Goal: Task Accomplishment & Management: Manage account settings

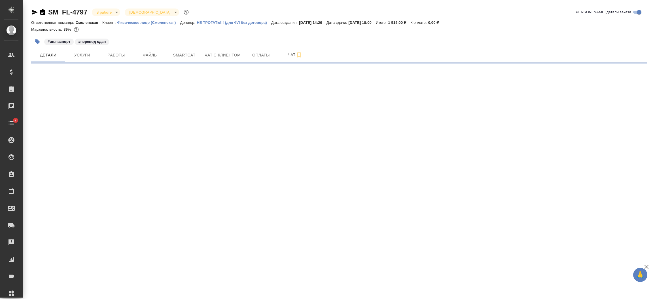
select select "RU"
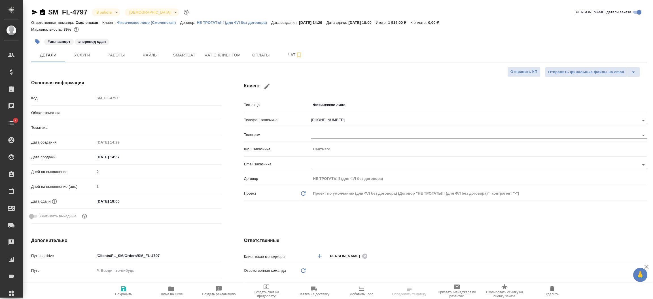
type textarea "x"
type input "Шаблонные документы"
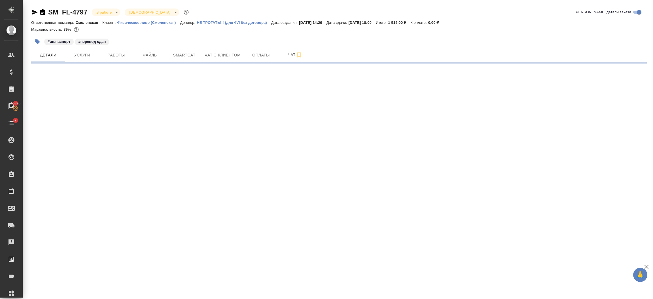
select select "RU"
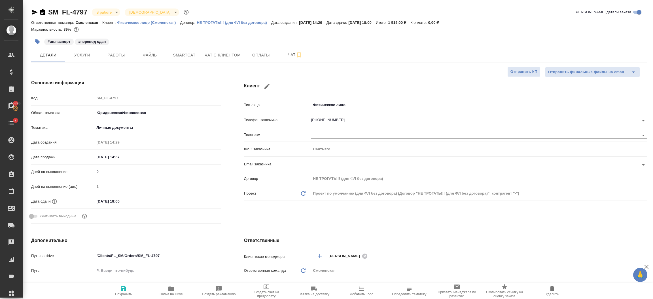
type textarea "x"
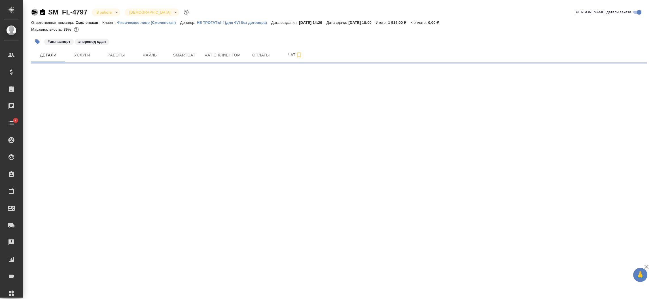
click at [35, 11] on icon "button" at bounding box center [35, 12] width 6 height 5
select select "RU"
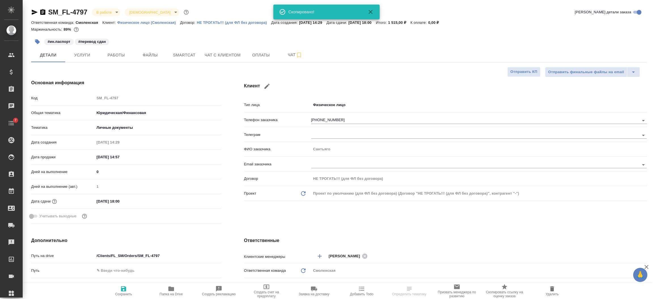
type textarea "x"
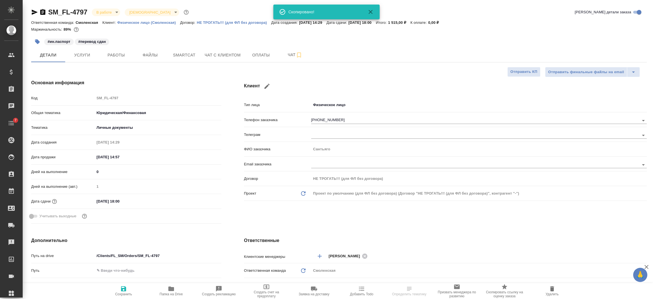
type textarea "x"
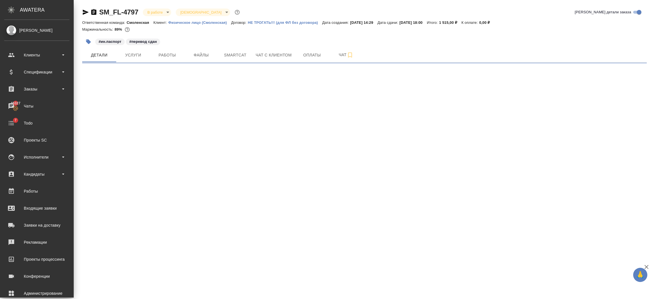
select select "RU"
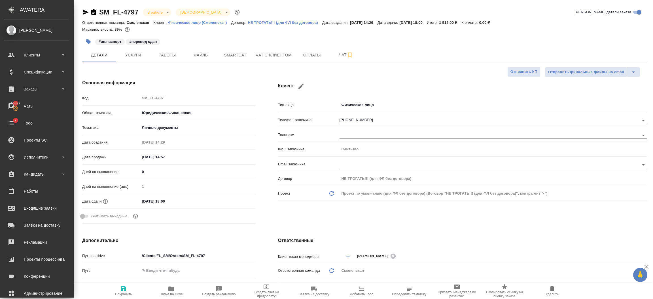
type textarea "x"
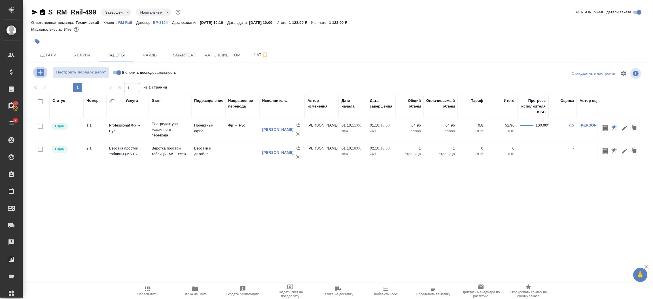
click at [43, 71] on icon "button" at bounding box center [40, 72] width 7 height 7
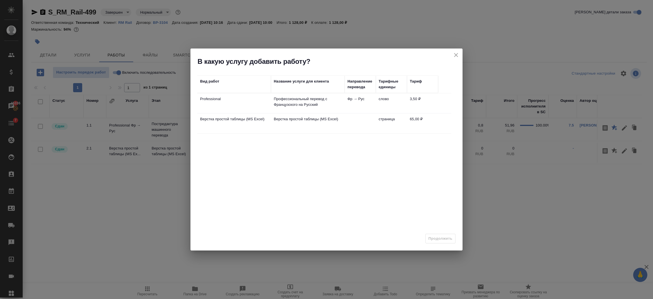
click at [457, 50] on div "В какую услугу добавить работу?" at bounding box center [326, 57] width 272 height 18
click at [455, 54] on icon "close" at bounding box center [455, 55] width 7 height 7
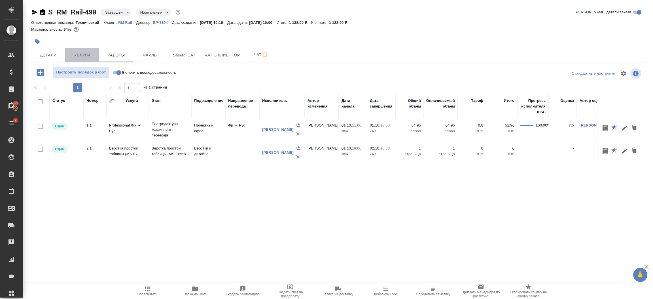
click at [81, 53] on span "Услуги" at bounding box center [82, 55] width 27 height 7
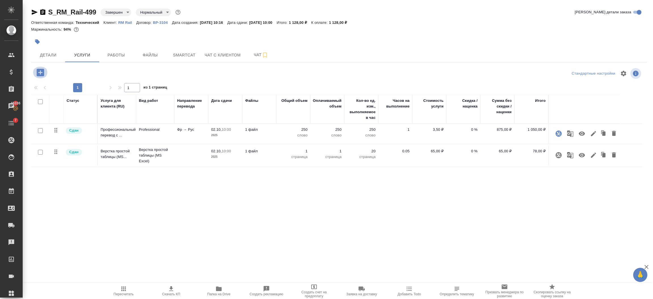
click at [38, 73] on icon "button" at bounding box center [40, 72] width 7 height 7
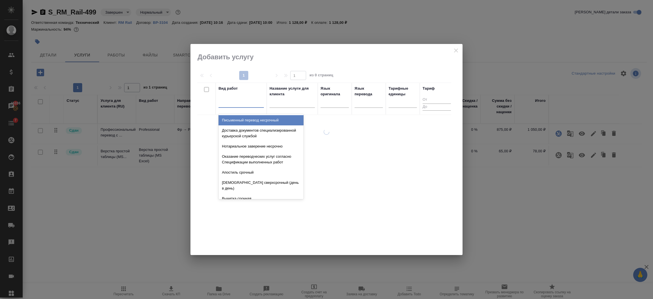
click at [246, 102] on div at bounding box center [240, 102] width 45 height 8
paste input "Услуга качества перевода (LQA)"
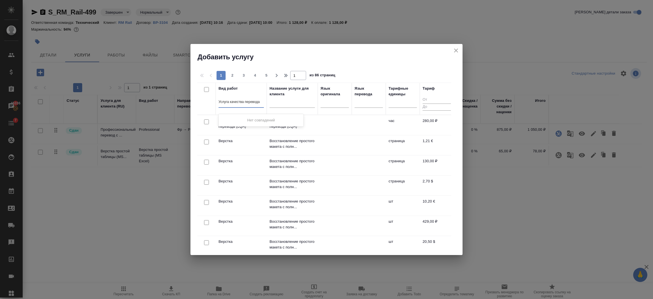
scroll to position [0, 2]
type input "Услуга качества перевода"
drag, startPoint x: 458, startPoint y: 46, endPoint x: 454, endPoint y: 49, distance: 5.7
click at [454, 49] on div "Добавить услугу" at bounding box center [326, 53] width 272 height 18
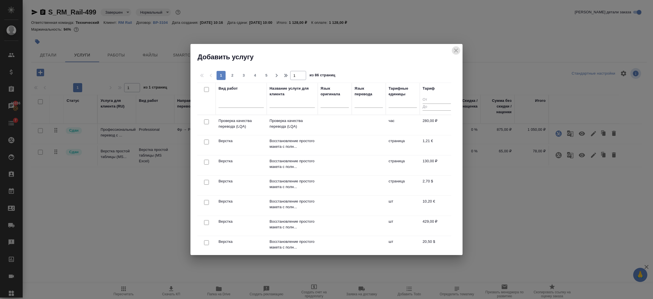
click at [454, 49] on icon "close" at bounding box center [455, 50] width 7 height 7
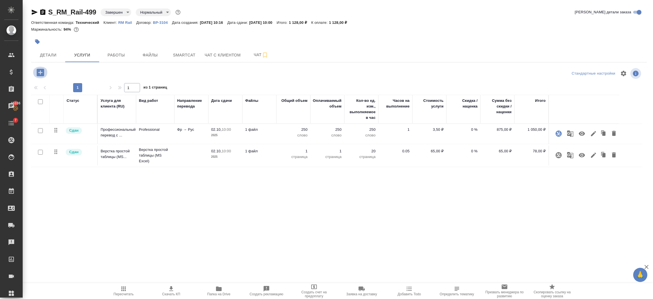
click at [40, 74] on icon "button" at bounding box center [40, 72] width 10 height 10
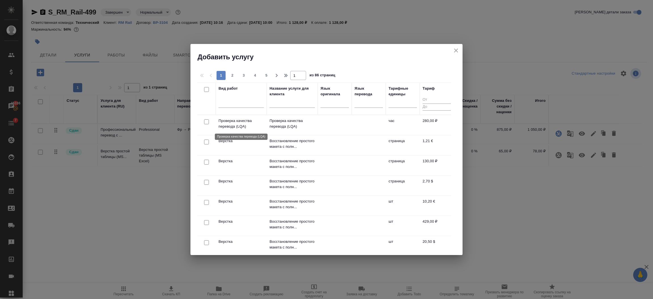
click at [252, 123] on p "Проверка качества перевода (LQA)" at bounding box center [240, 123] width 45 height 11
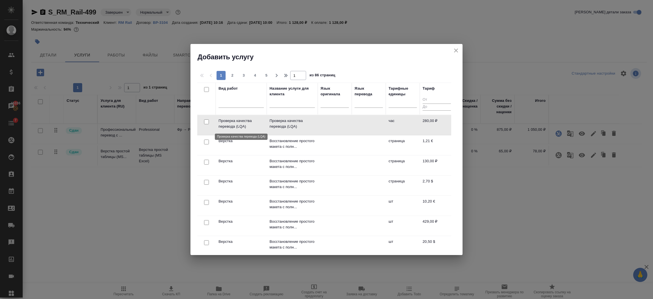
click at [252, 123] on p "Проверка качества перевода (LQA)" at bounding box center [240, 123] width 45 height 11
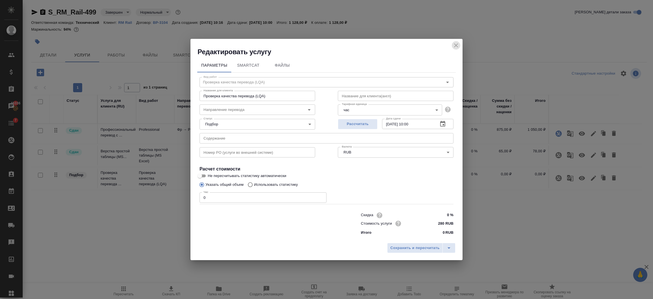
click at [455, 43] on icon "close" at bounding box center [455, 45] width 7 height 7
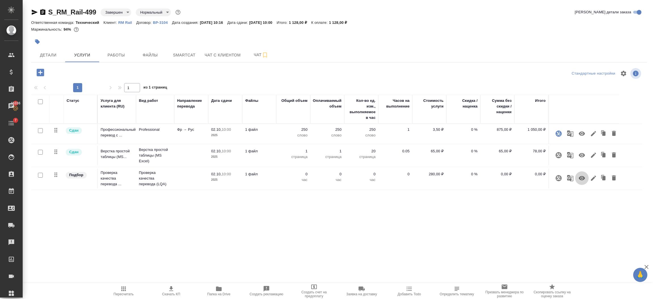
click at [579, 178] on icon "button" at bounding box center [581, 178] width 6 height 4
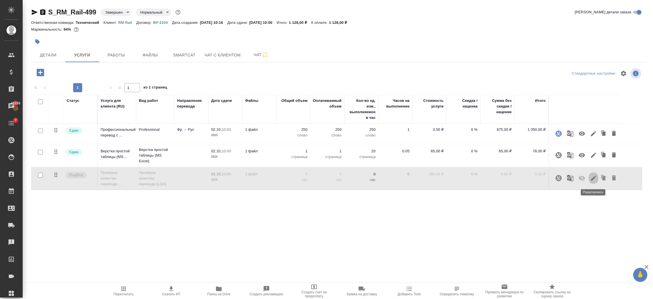
click at [594, 178] on icon "button" at bounding box center [593, 177] width 5 height 5
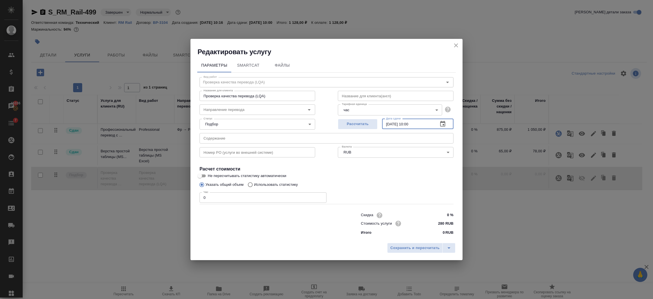
click at [391, 125] on input "02.10.2025 10:00" at bounding box center [408, 124] width 52 height 10
click at [411, 124] on input "08.10.2025 10:00" at bounding box center [408, 124] width 52 height 10
type input "08.10.2025 09:00"
click at [404, 248] on span "Сохранить и пересчитать" at bounding box center [414, 247] width 49 height 7
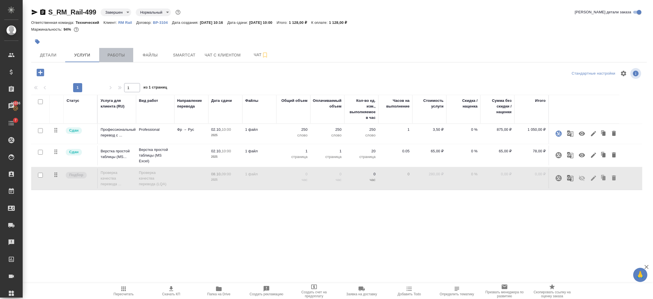
click at [112, 51] on button "Работы" at bounding box center [116, 55] width 34 height 14
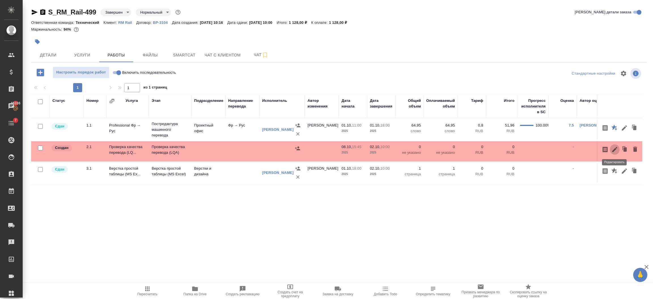
click at [614, 151] on icon "button" at bounding box center [614, 149] width 7 height 7
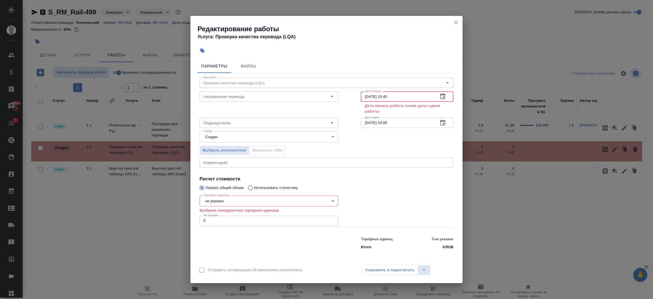
click at [388, 96] on input "08.10.2025 15:45" at bounding box center [397, 96] width 73 height 10
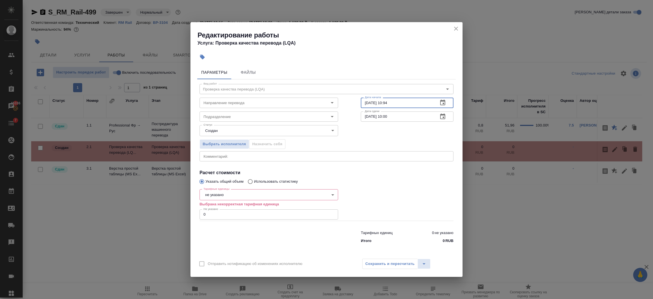
click at [399, 101] on input "08.10.2025 10:94" at bounding box center [397, 102] width 73 height 10
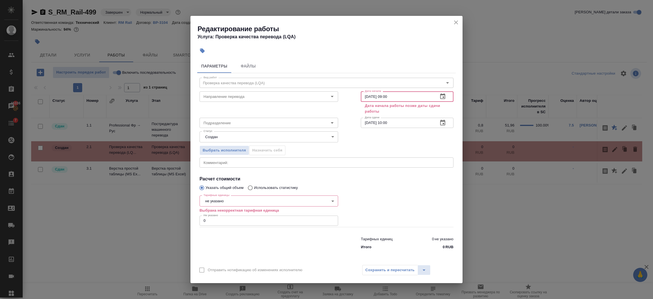
type input "08.10.2025 09:00"
click at [369, 122] on input "02.10.2025 10:00" at bounding box center [397, 123] width 73 height 10
click at [388, 110] on input "08.10.2025 10:00" at bounding box center [397, 110] width 73 height 10
type input "08.10.2025 12:30"
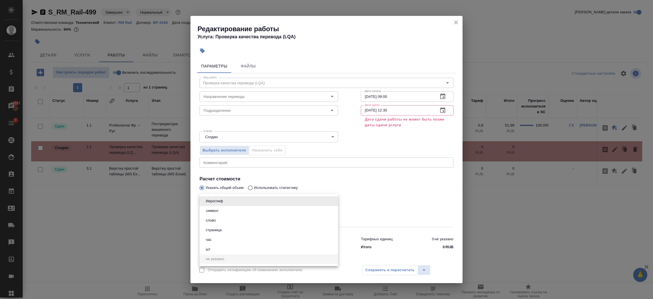
click at [238, 200] on body "🙏 .cls-1 fill:#fff; AWATERA Semenets Irina Клиенты Спецификации Заказы 46337 Ча…" at bounding box center [326, 172] width 653 height 344
click at [226, 229] on li "страница" at bounding box center [268, 230] width 139 height 10
type input "5a8b1489cc6b4906c91bfdb2"
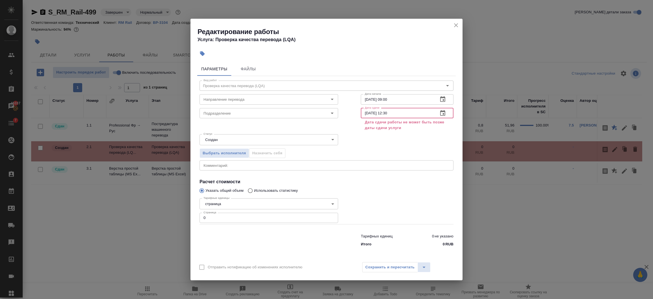
click at [409, 116] on input "08.10.2025 12:30" at bounding box center [397, 113] width 73 height 10
click at [456, 22] on icon "close" at bounding box center [455, 25] width 7 height 7
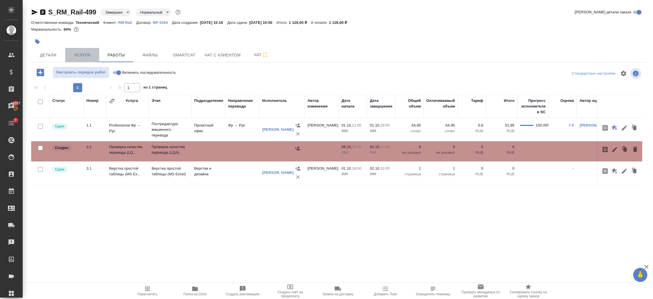
click at [78, 56] on span "Услуги" at bounding box center [82, 55] width 27 height 7
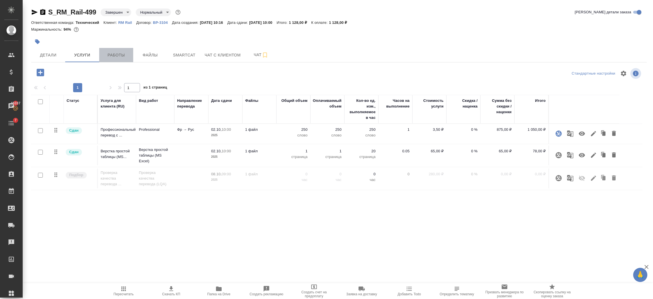
click at [113, 51] on button "Работы" at bounding box center [116, 55] width 34 height 14
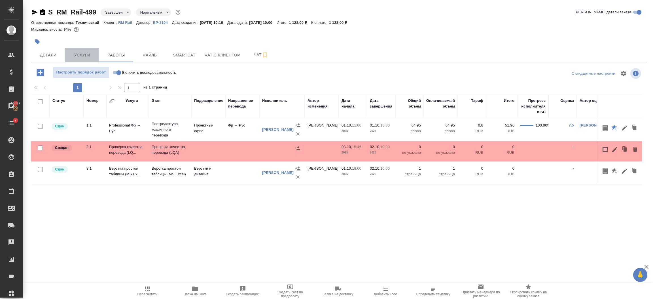
click at [74, 53] on span "Услуги" at bounding box center [82, 55] width 27 height 7
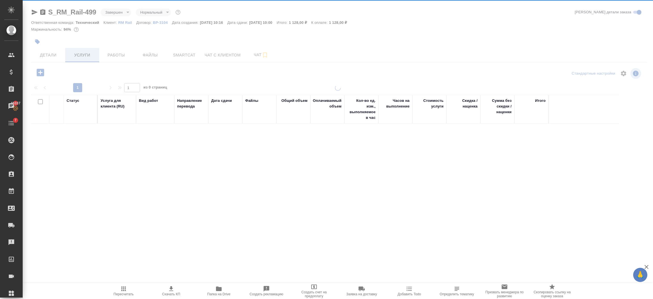
click at [88, 56] on div at bounding box center [338, 115] width 630 height 231
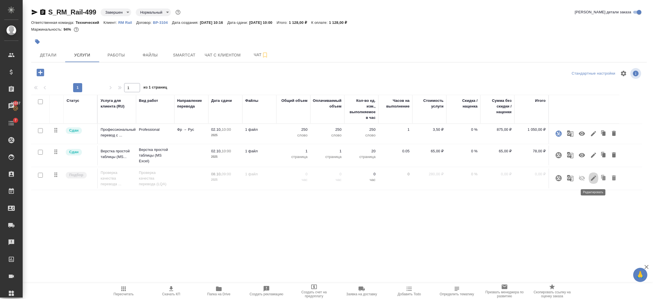
click at [591, 182] on button "button" at bounding box center [593, 178] width 10 height 14
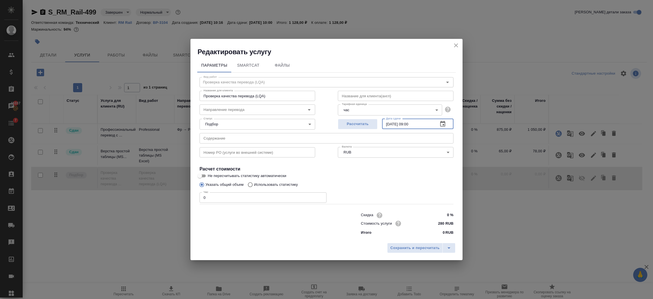
click at [422, 121] on input "08.10.2025 09:00" at bounding box center [408, 124] width 52 height 10
type input "08.10.2025 12:30"
click at [402, 249] on span "Сохранить и пересчитать" at bounding box center [414, 247] width 49 height 7
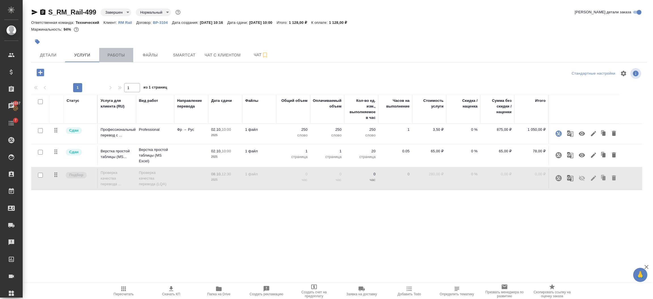
click at [113, 53] on span "Работы" at bounding box center [116, 55] width 27 height 7
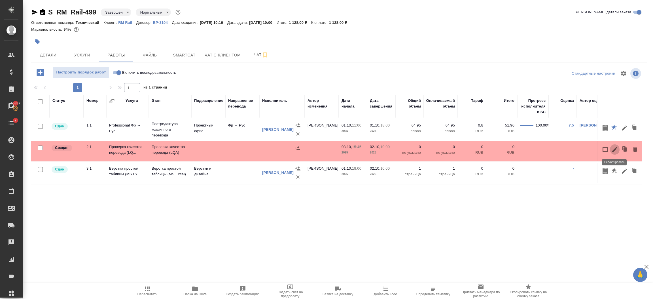
click at [617, 147] on icon "button" at bounding box center [614, 149] width 7 height 7
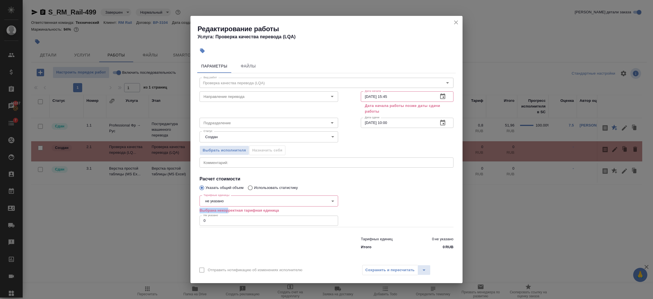
drag, startPoint x: 229, startPoint y: 207, endPoint x: 230, endPoint y: 201, distance: 6.1
click at [230, 201] on div "Тарифные единицы не указано 5a8b1489cc6b4906c91bfd89 Тарифные единицы Выбрана н…" at bounding box center [268, 210] width 139 height 34
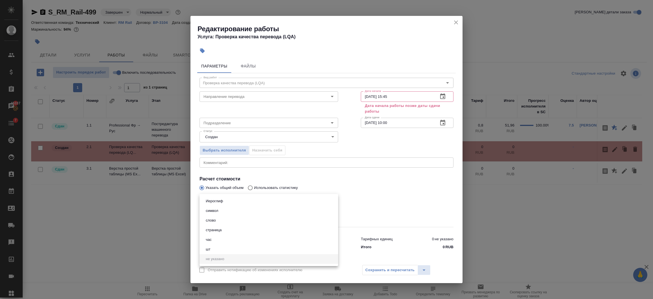
click at [230, 201] on body "🙏 .cls-1 fill:#fff; AWATERA Semenets Irina Клиенты Спецификации Заказы 46337 Ча…" at bounding box center [326, 172] width 653 height 344
click at [217, 241] on li "час" at bounding box center [268, 240] width 139 height 10
type input "5a8b1489cc6b4906c91bfd93"
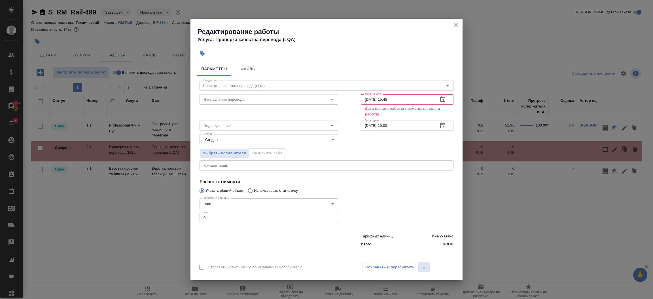
click at [396, 100] on input "08.10.2025 15:45" at bounding box center [397, 99] width 73 height 10
type input "08.10.2025 09:00"
click at [369, 124] on input "02.10.2025 10:00" at bounding box center [397, 125] width 73 height 10
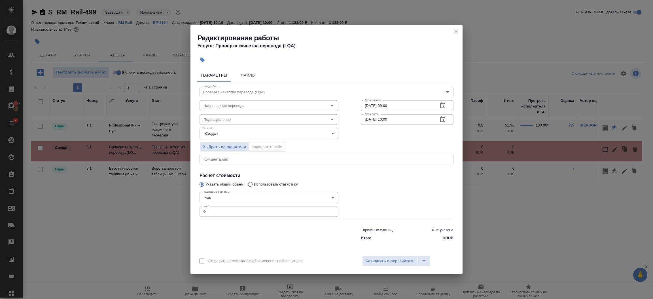
click at [405, 112] on div "Дата сдачи 08.10.2025 10:00 Дата сдачи" at bounding box center [406, 119] width 115 height 36
click at [402, 116] on input "08.10.2025 10:00" at bounding box center [397, 119] width 73 height 10
type input "08.10.2025 12:30"
click at [378, 263] on span "Сохранить и пересчитать" at bounding box center [389, 260] width 49 height 7
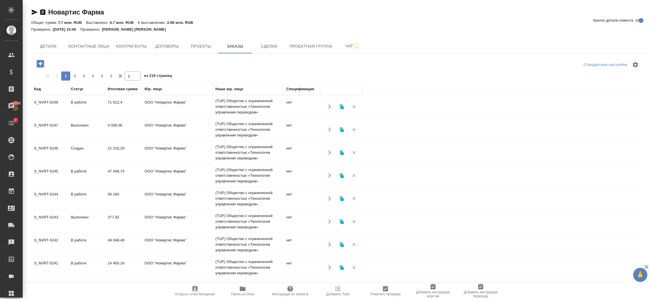
click at [95, 104] on td "В работе" at bounding box center [86, 107] width 37 height 20
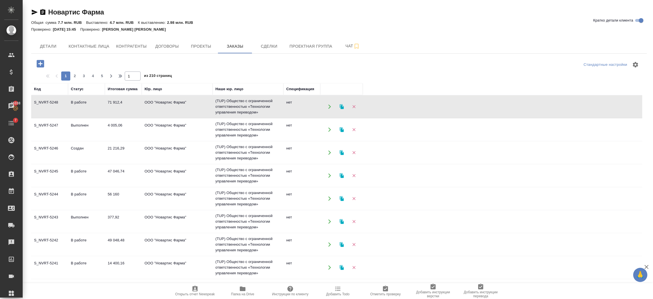
click at [95, 104] on td "В работе" at bounding box center [86, 107] width 37 height 20
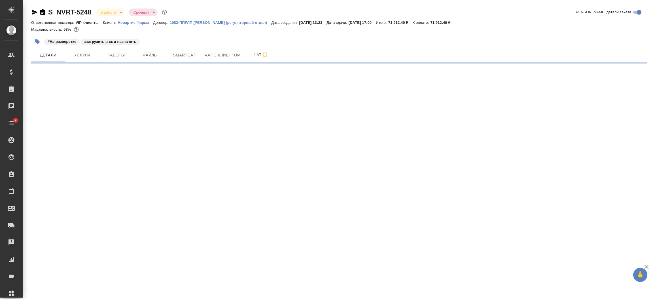
select select "RU"
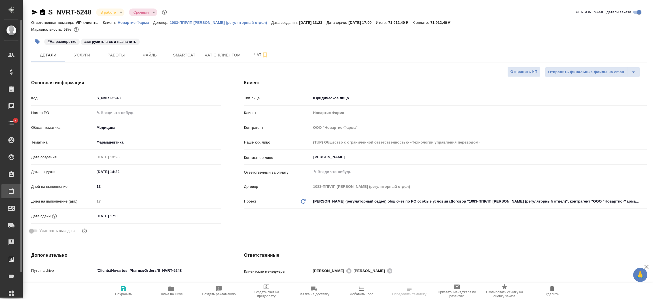
type textarea "x"
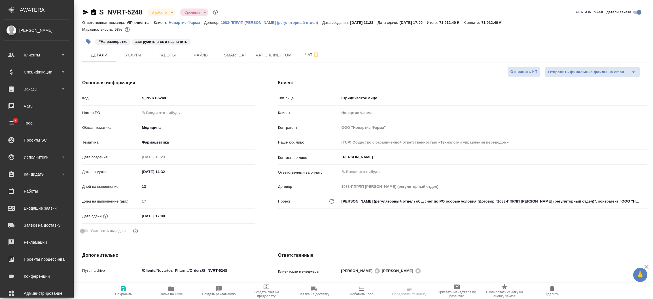
type textarea "x"
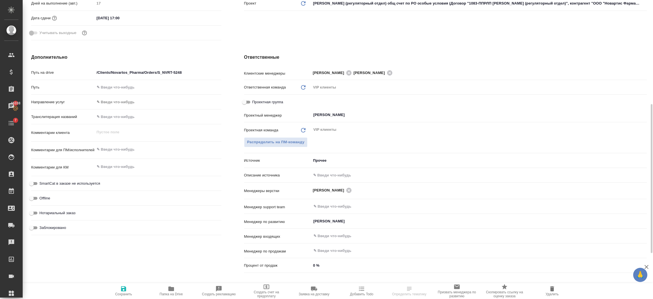
scroll to position [204, 0]
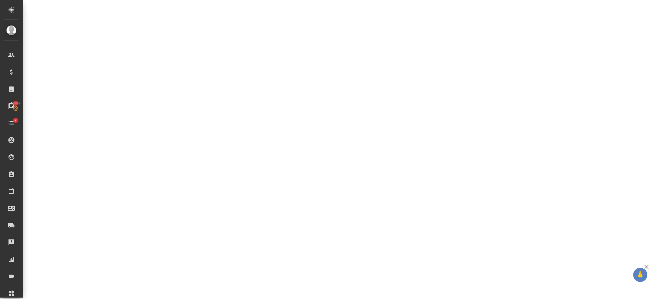
select select "RU"
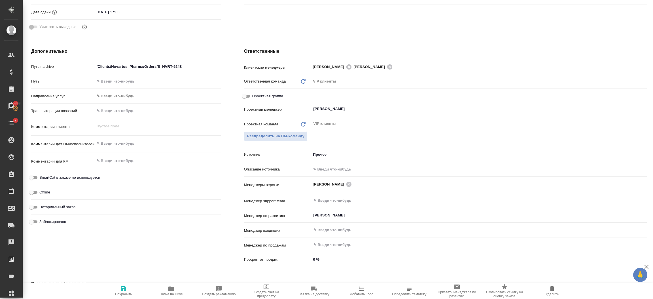
type textarea "x"
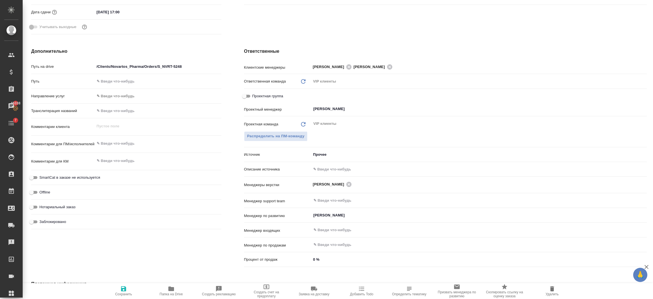
type textarea "x"
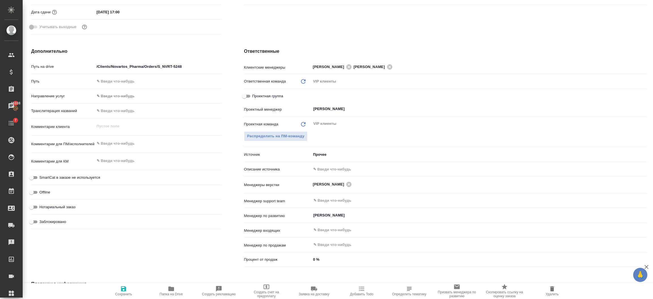
type textarea "x"
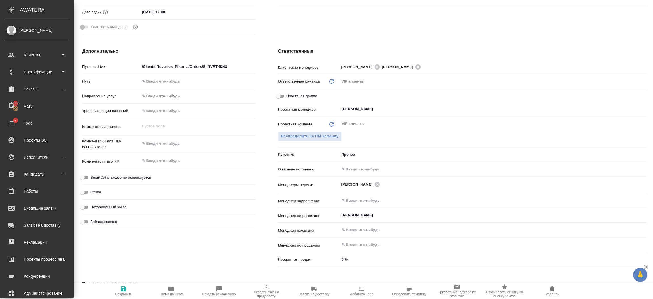
type textarea "x"
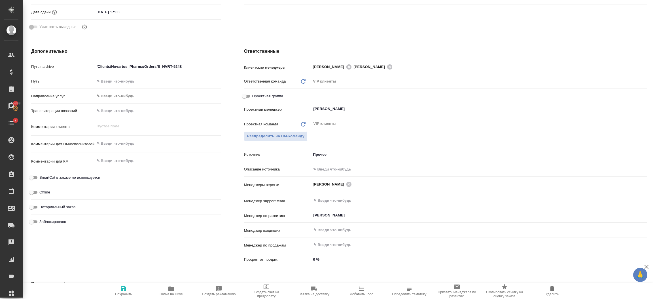
type textarea "x"
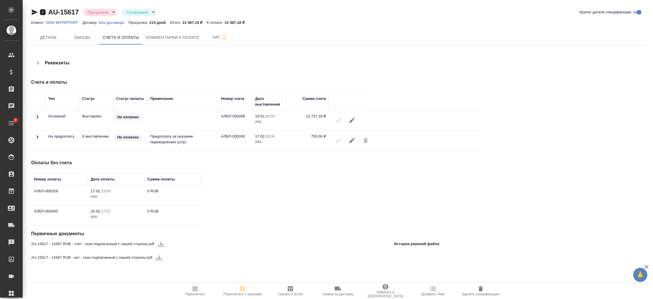
click at [42, 11] on icon "button" at bounding box center [42, 12] width 7 height 7
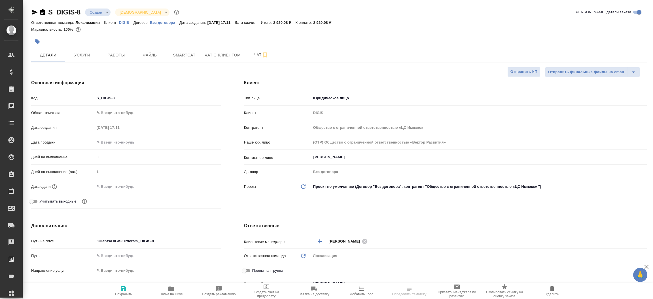
select select "RU"
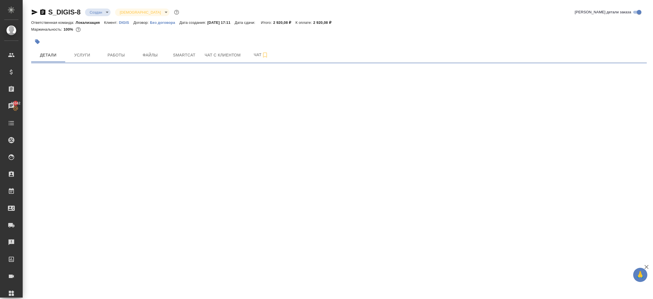
select select "RU"
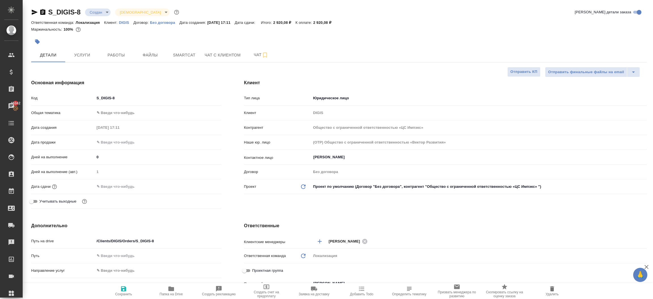
type textarea "x"
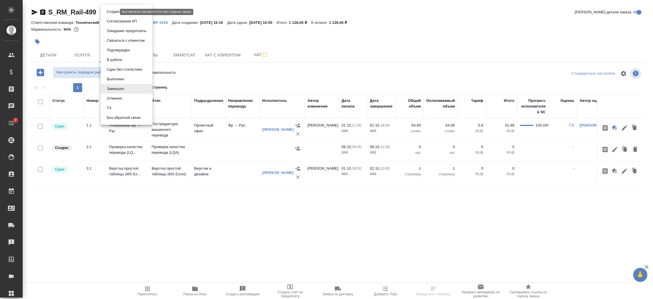
click at [110, 13] on body "🙏 .cls-1 fill:#fff; AWATERA Semenets Irina Клиенты Спецификации Заказы Чаты 7 T…" at bounding box center [326, 172] width 653 height 344
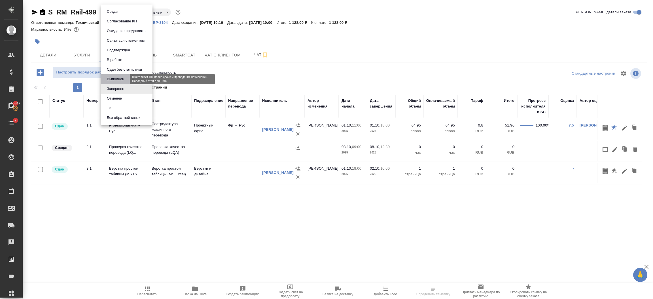
click at [115, 81] on button "Выполнен" at bounding box center [115, 79] width 21 height 6
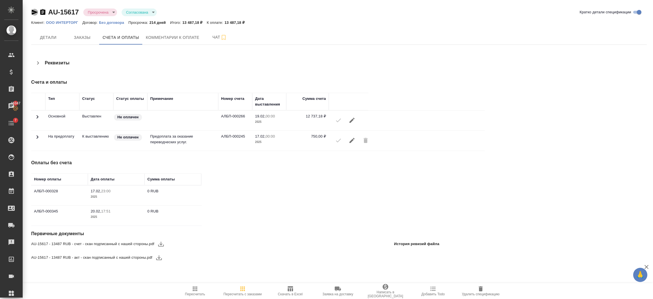
click at [35, 11] on icon "button" at bounding box center [34, 12] width 7 height 7
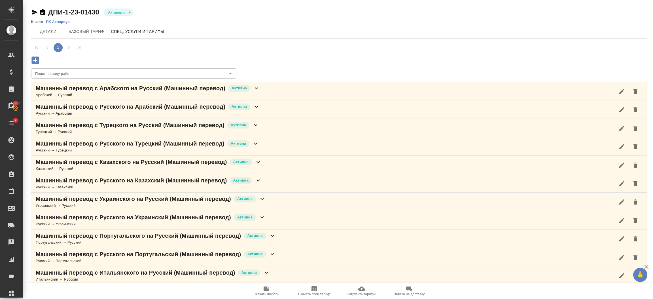
click at [359, 290] on icon "button" at bounding box center [361, 288] width 7 height 5
